Goal: Transaction & Acquisition: Purchase product/service

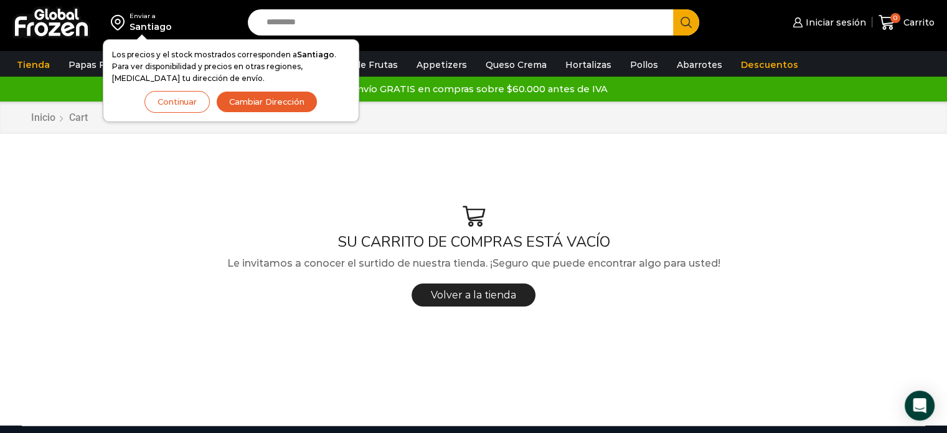
click at [268, 99] on button "Cambiar Dirección" at bounding box center [266, 102] width 101 height 22
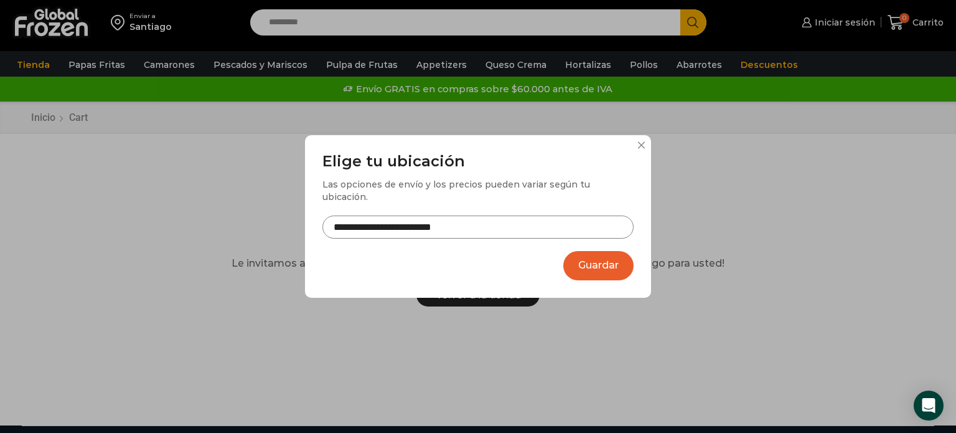
click at [609, 265] on button "Guardar" at bounding box center [598, 265] width 70 height 29
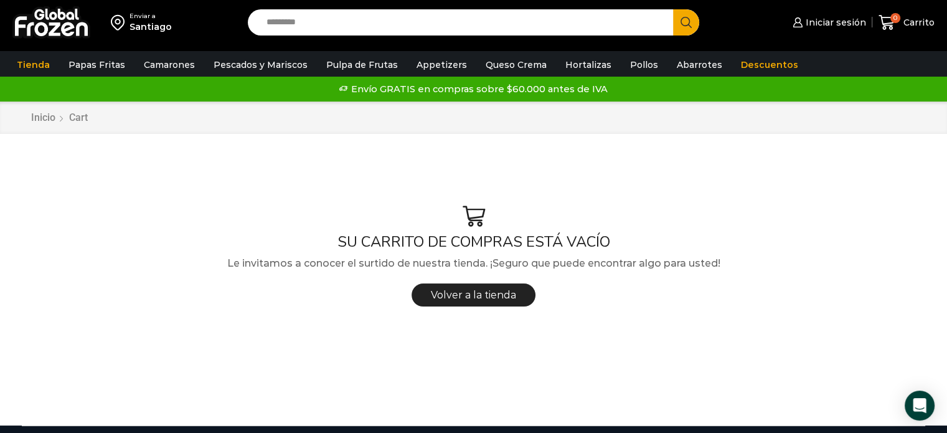
click at [281, 26] on input "Search input" at bounding box center [463, 22] width 407 height 26
type input "******"
click at [673, 9] on button "Search" at bounding box center [686, 22] width 26 height 26
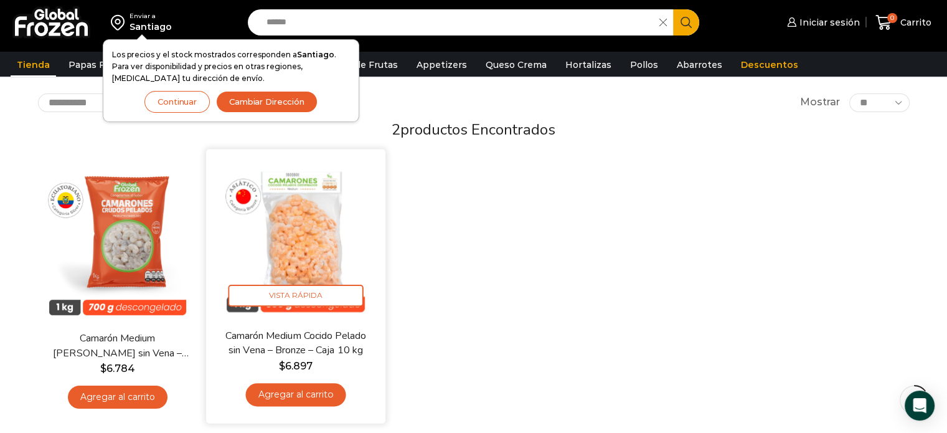
click at [311, 397] on link "Agregar al carrito" at bounding box center [295, 394] width 100 height 23
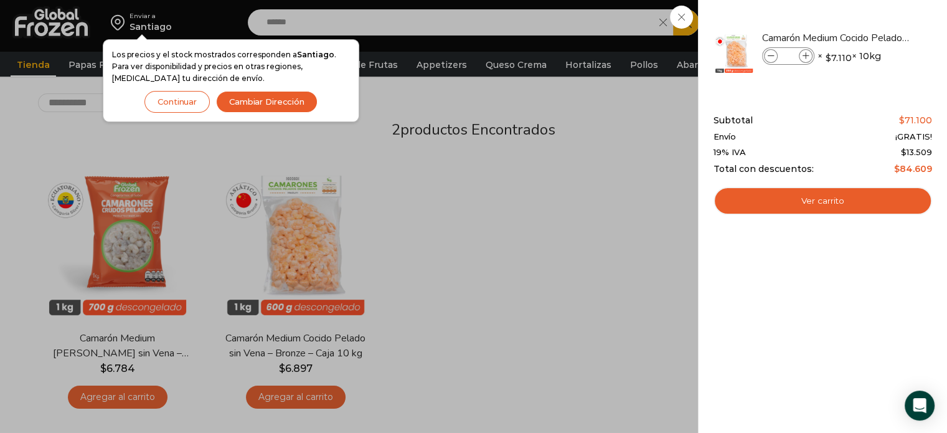
click at [872, 21] on div "1 Carrito 1 1 Shopping Cart *" at bounding box center [903, 22] width 62 height 29
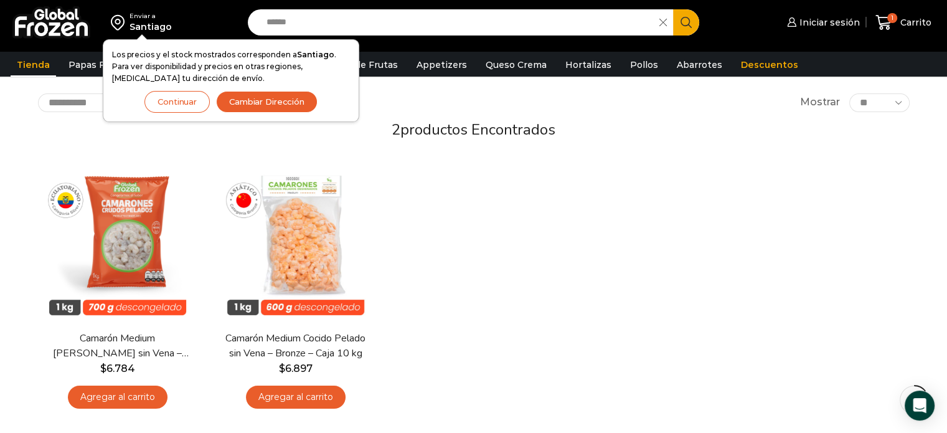
click at [666, 22] on icon at bounding box center [662, 22] width 7 height 7
click at [567, 19] on input "Search input" at bounding box center [463, 22] width 407 height 26
type input "*********"
click at [673, 9] on button "Search" at bounding box center [686, 22] width 26 height 26
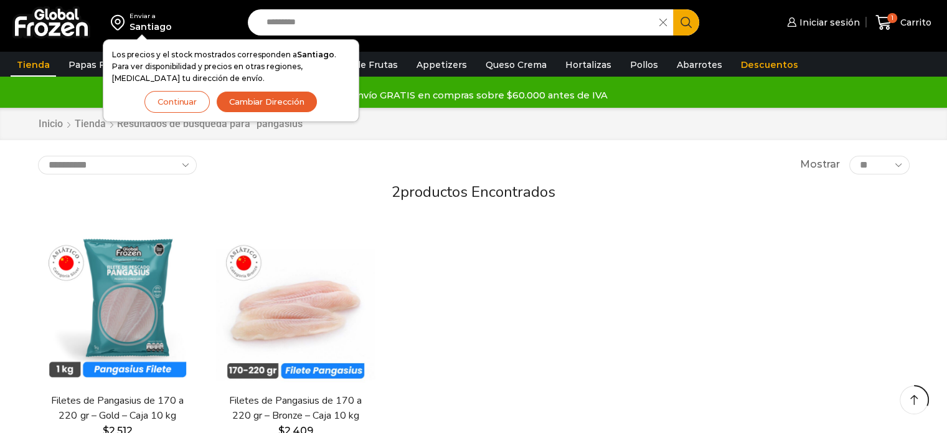
scroll to position [187, 0]
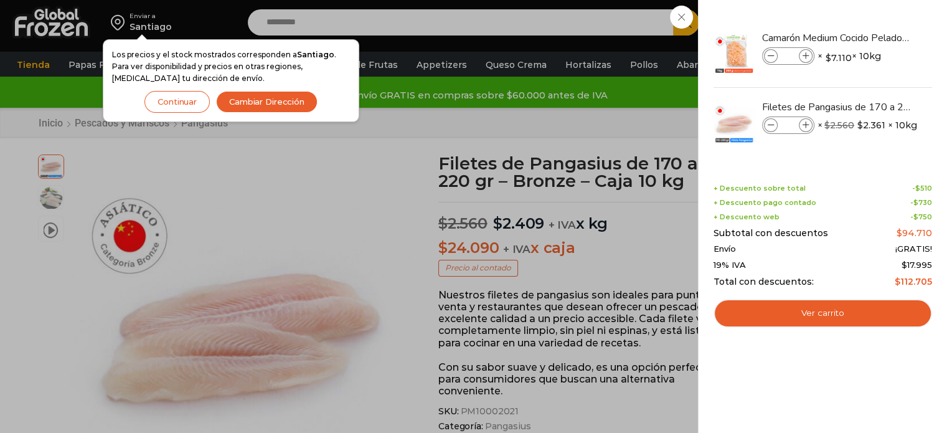
click at [271, 105] on button "Cambiar Dirección" at bounding box center [266, 102] width 101 height 22
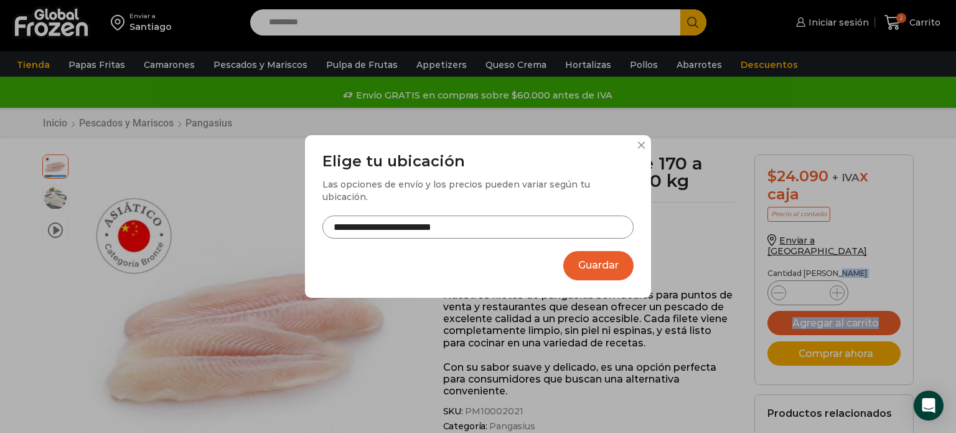
click at [591, 263] on button "Guardar" at bounding box center [598, 265] width 70 height 29
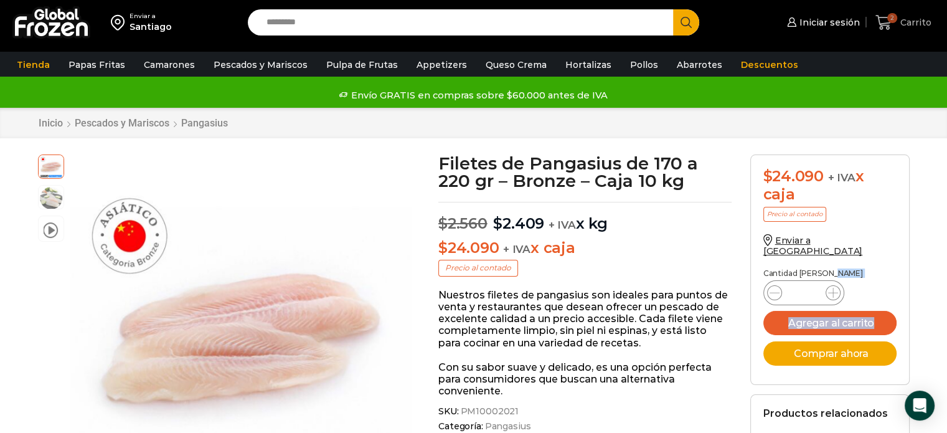
click at [886, 22] on icon at bounding box center [883, 22] width 17 height 17
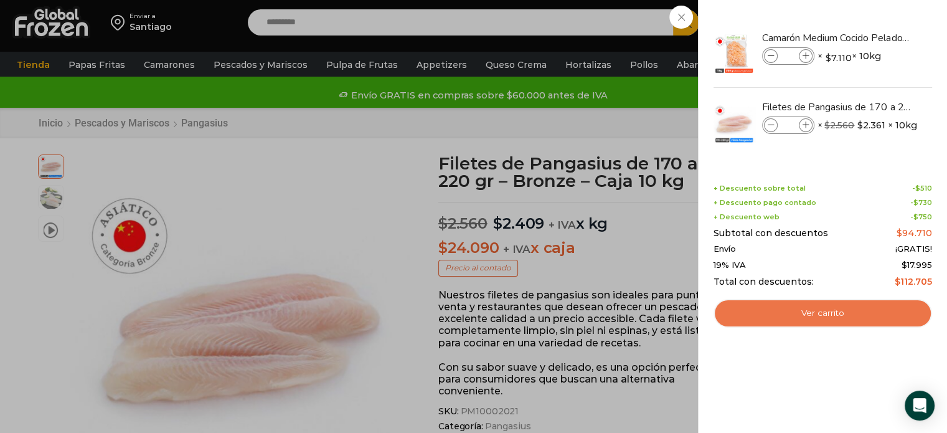
click at [851, 311] on link "Ver carrito" at bounding box center [822, 313] width 218 height 29
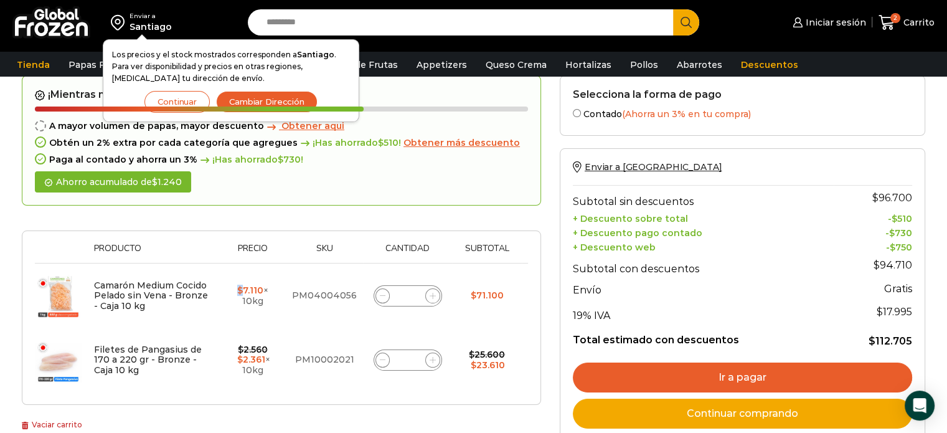
scroll to position [62, 0]
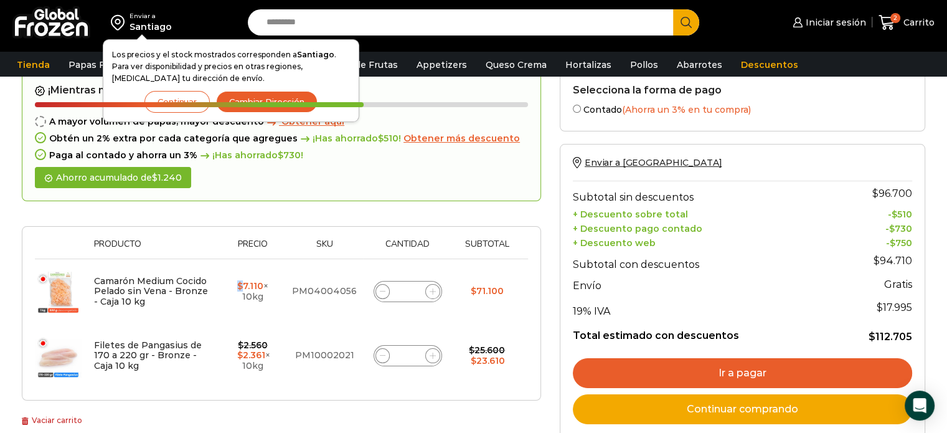
click at [788, 373] on link "Ir a pagar" at bounding box center [742, 373] width 339 height 30
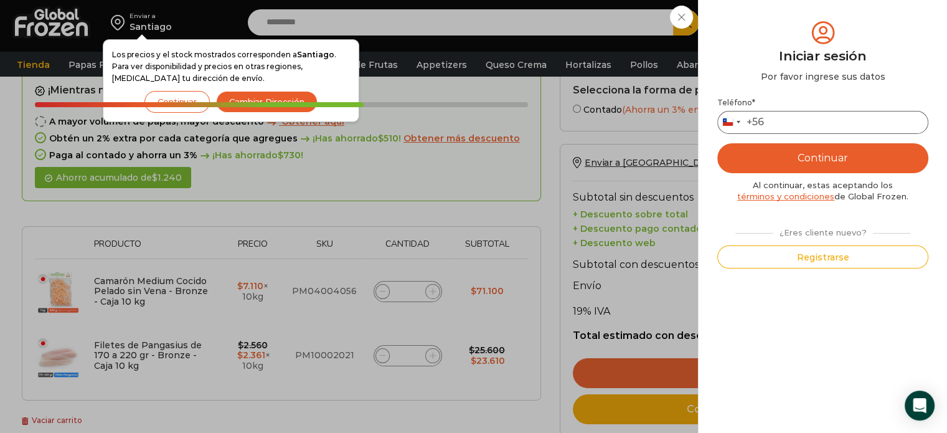
click at [785, 129] on input "Teléfono *" at bounding box center [822, 122] width 211 height 23
type input "*********"
click at [809, 161] on button "Continuar" at bounding box center [822, 158] width 211 height 30
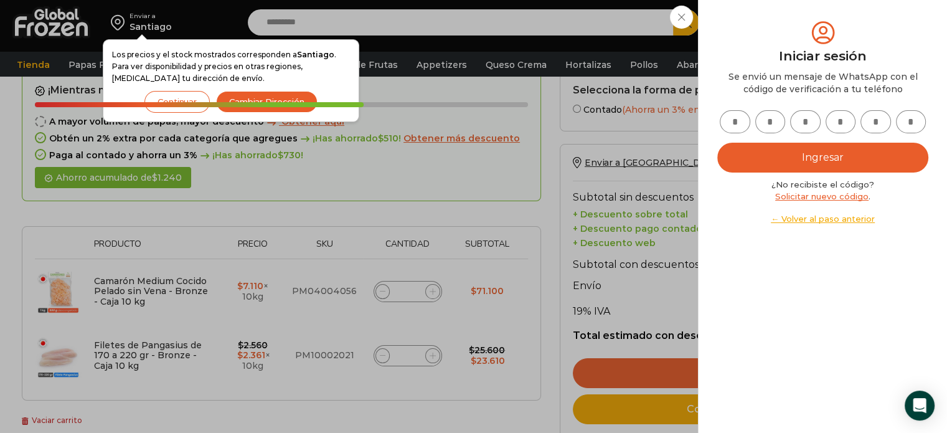
click at [741, 124] on input "text" at bounding box center [735, 121] width 30 height 23
type input "*"
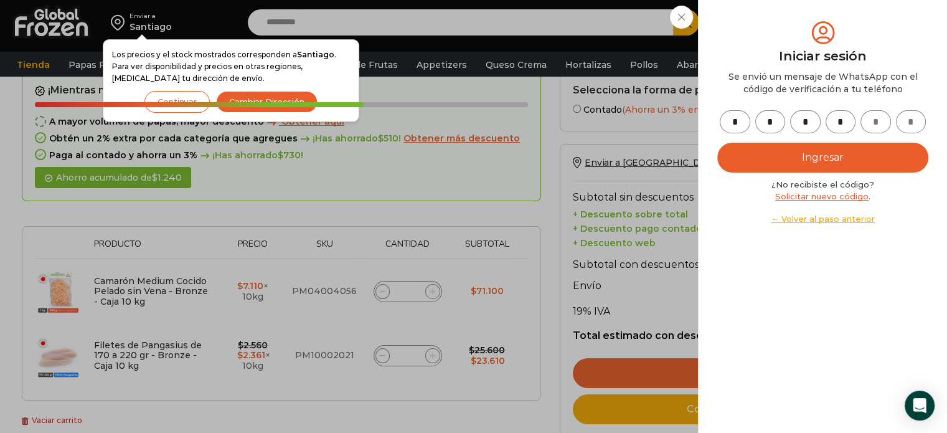
type input "*"
click at [749, 152] on button "Ingresar" at bounding box center [822, 158] width 211 height 30
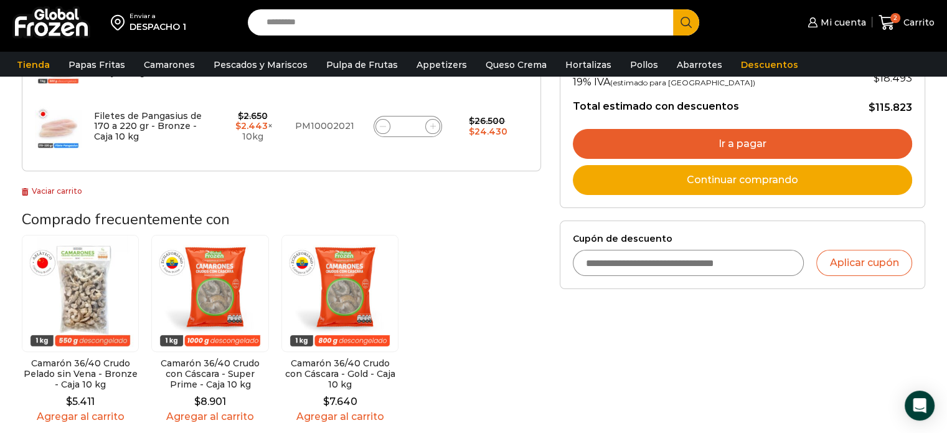
scroll to position [249, 0]
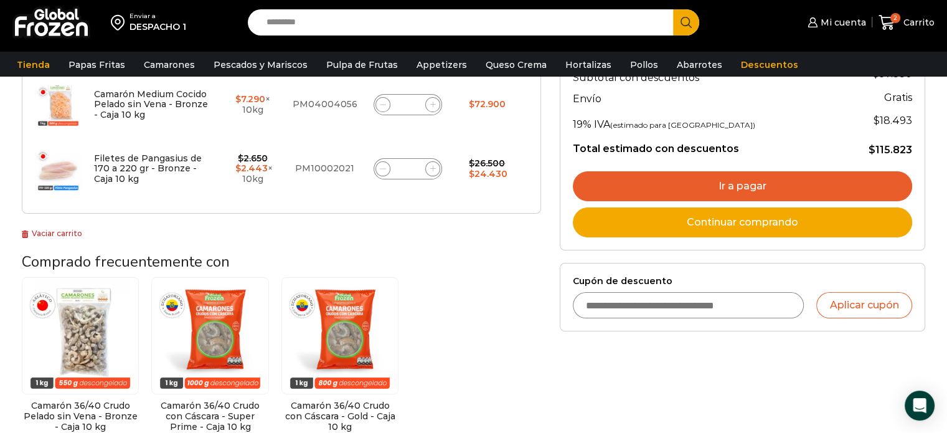
click at [772, 179] on link "Ir a pagar" at bounding box center [742, 186] width 339 height 30
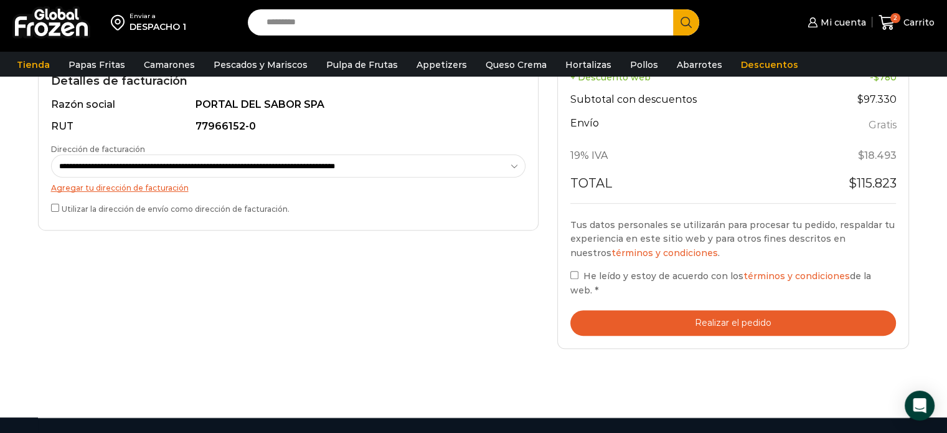
scroll to position [373, 0]
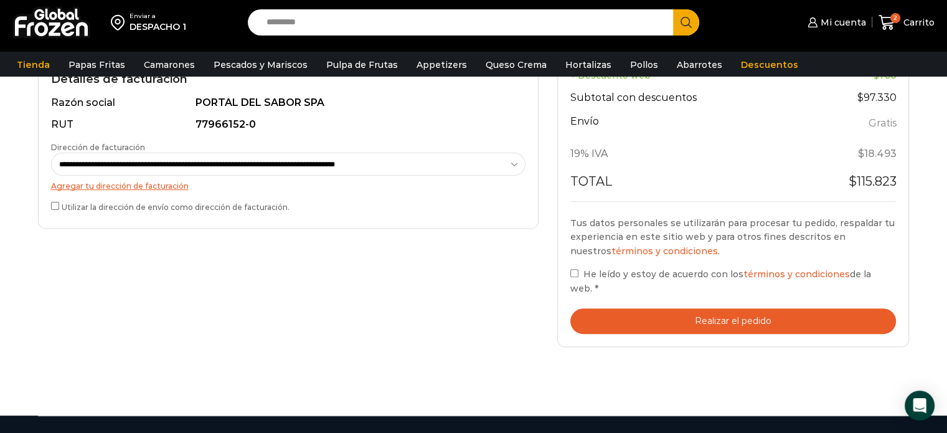
click at [608, 308] on button "Realizar el pedido" at bounding box center [733, 321] width 326 height 26
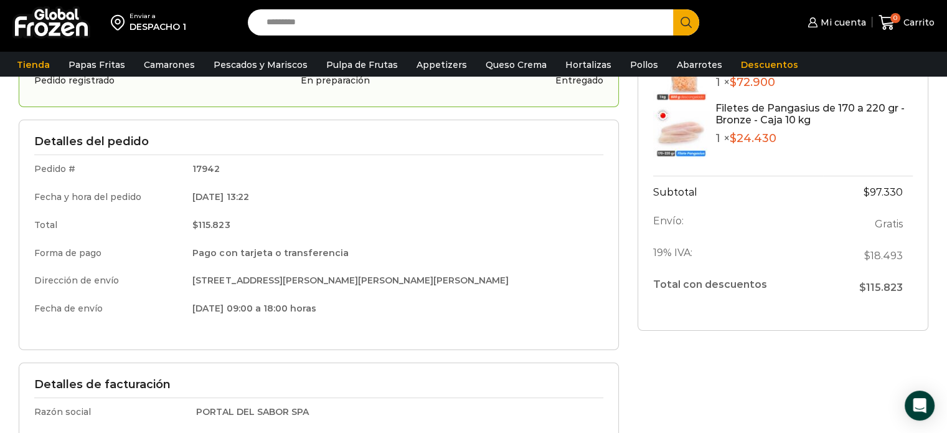
scroll to position [124, 0]
